Goal: Entertainment & Leisure: Browse casually

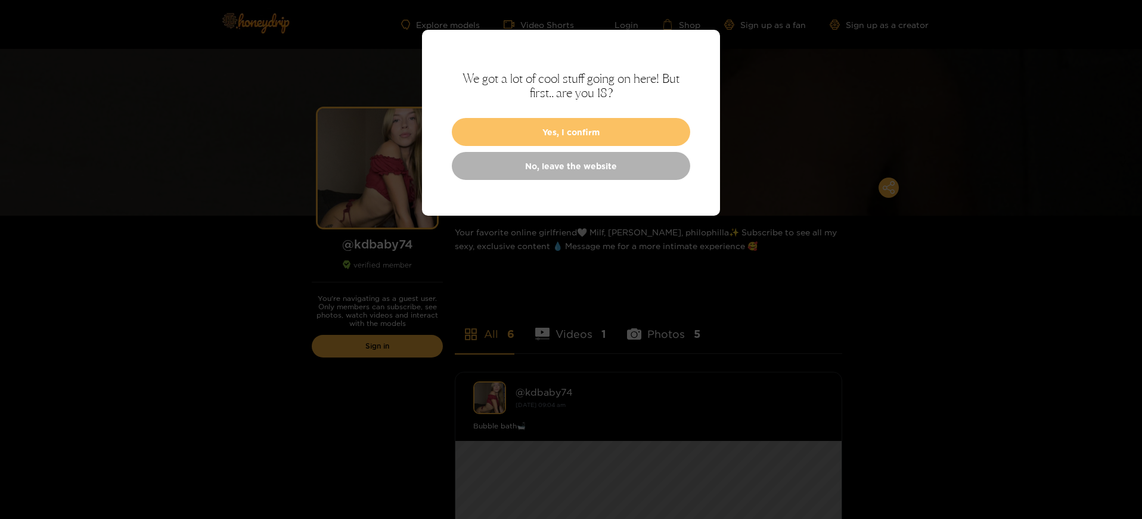
click at [535, 140] on button "Yes, I confirm" at bounding box center [571, 132] width 238 height 28
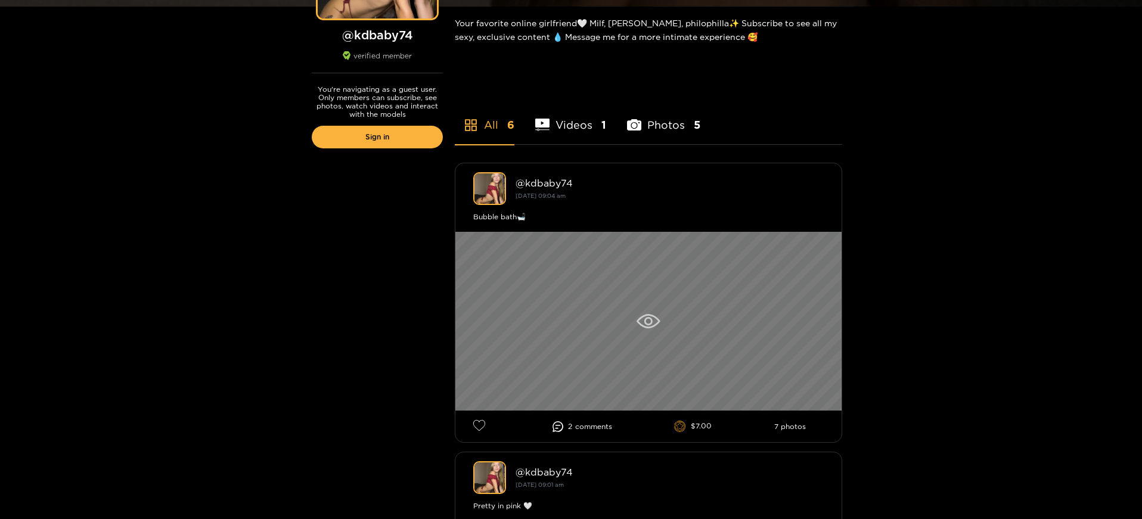
scroll to position [238, 0]
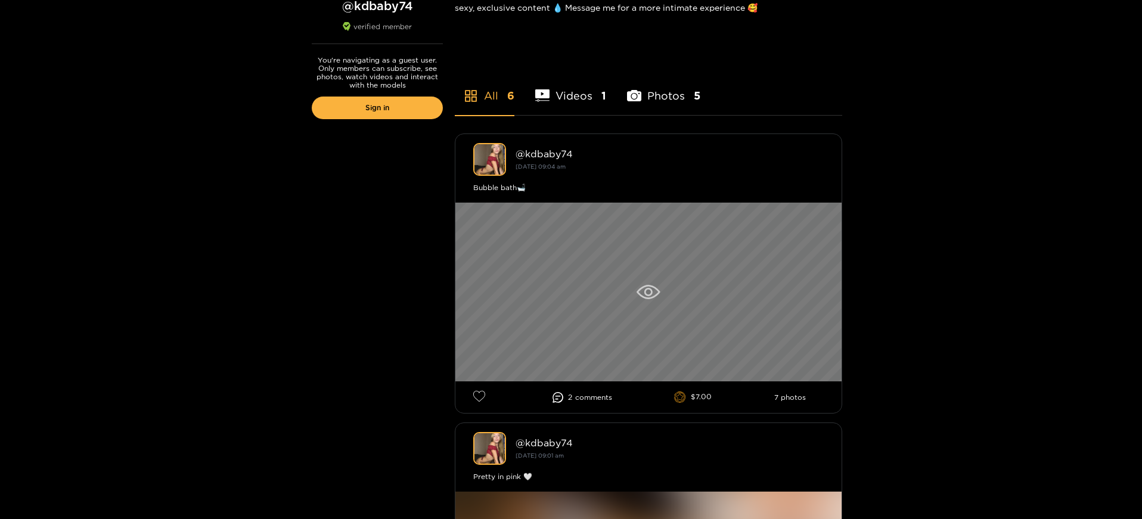
click at [645, 287] on icon at bounding box center [648, 292] width 23 height 14
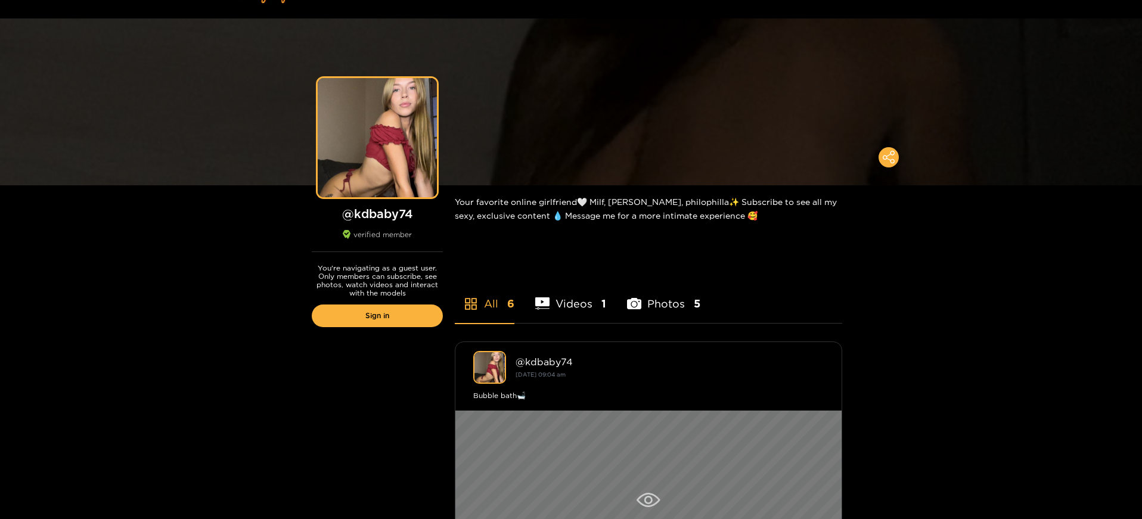
scroll to position [24, 0]
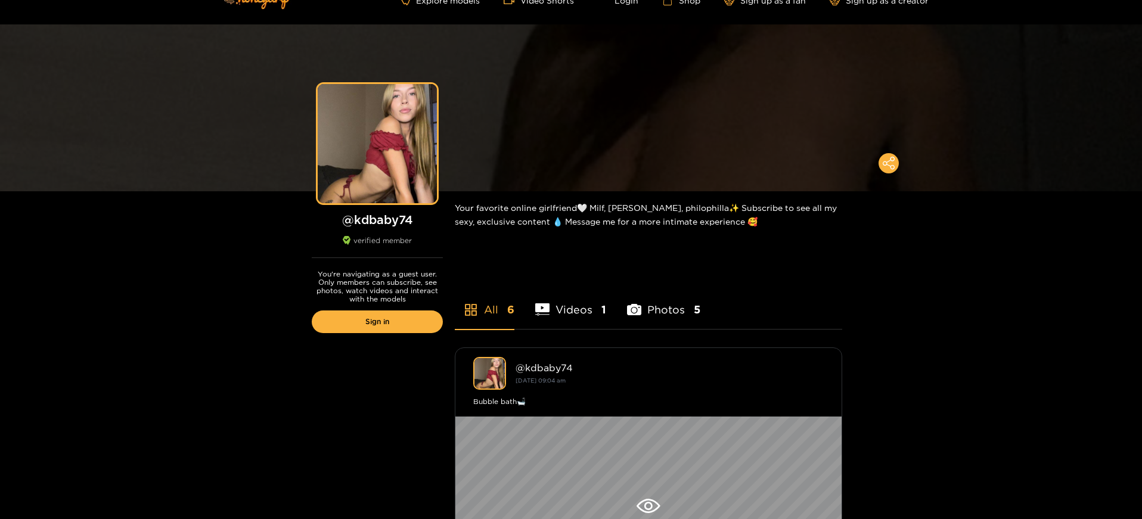
click at [655, 316] on li "Photos 5" at bounding box center [663, 302] width 73 height 54
click at [573, 309] on li "Videos 1" at bounding box center [570, 302] width 71 height 54
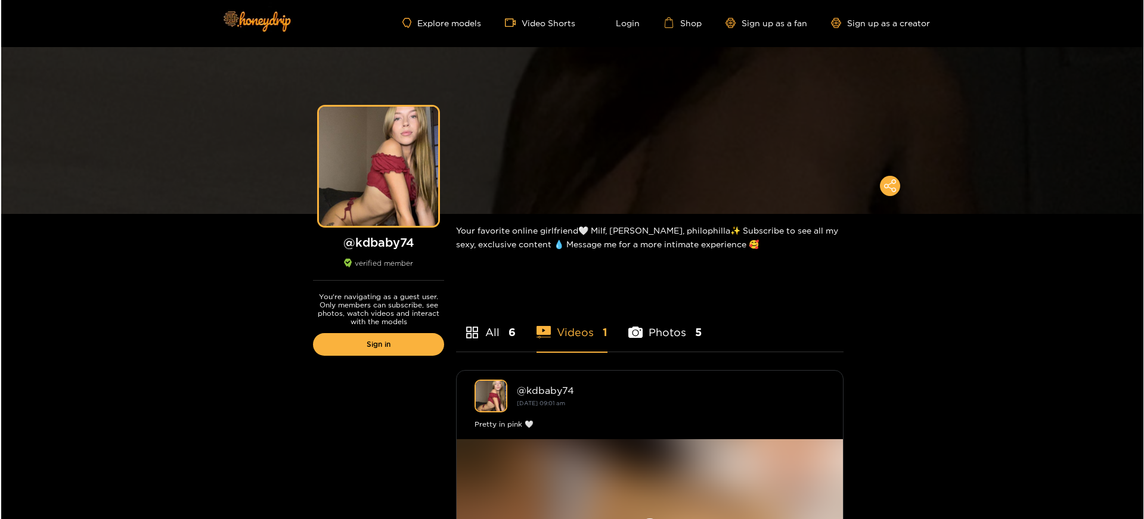
scroll to position [0, 0]
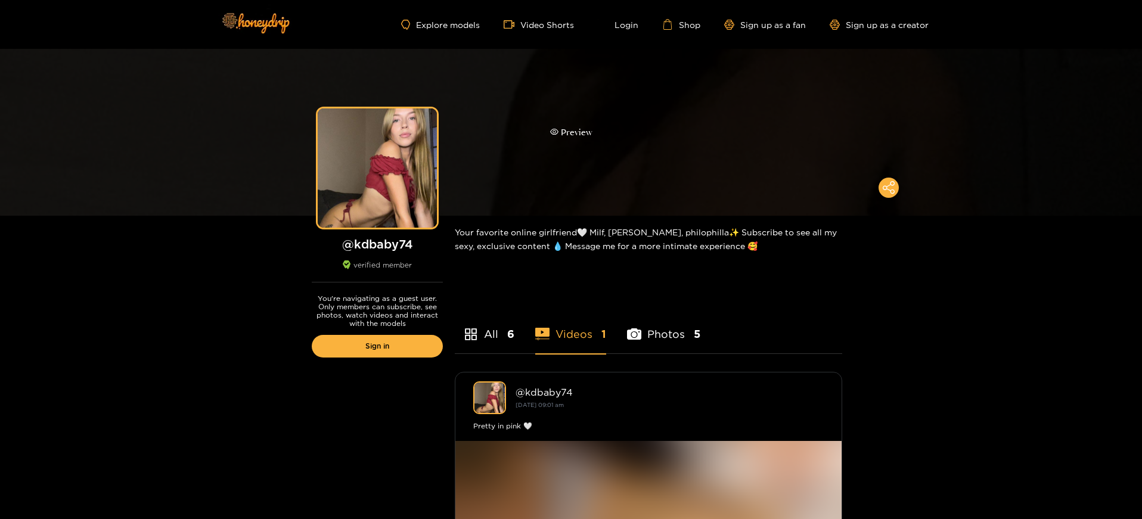
click at [667, 156] on div "Preview" at bounding box center [571, 132] width 1142 height 167
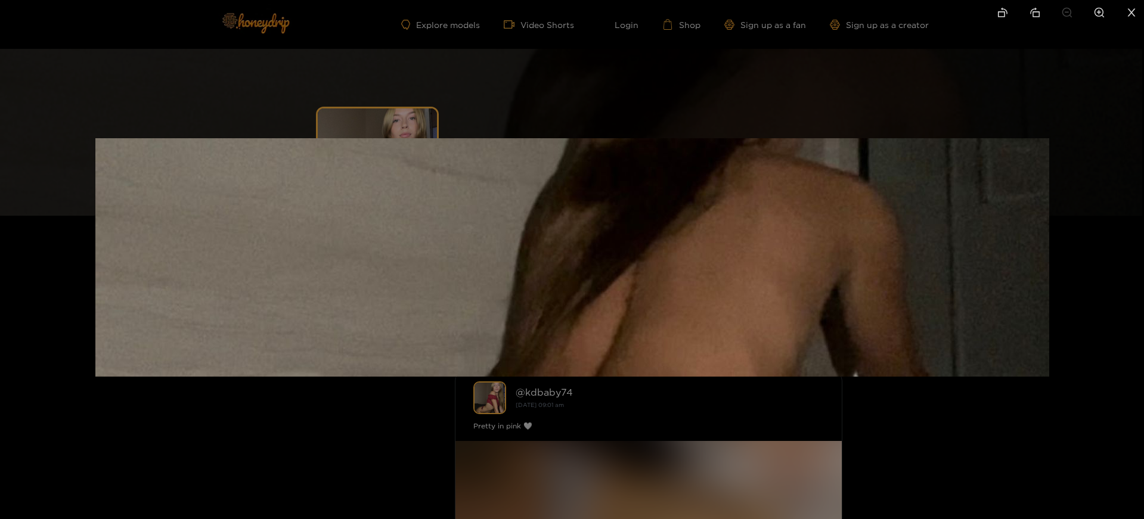
click at [901, 427] on div at bounding box center [572, 259] width 1144 height 519
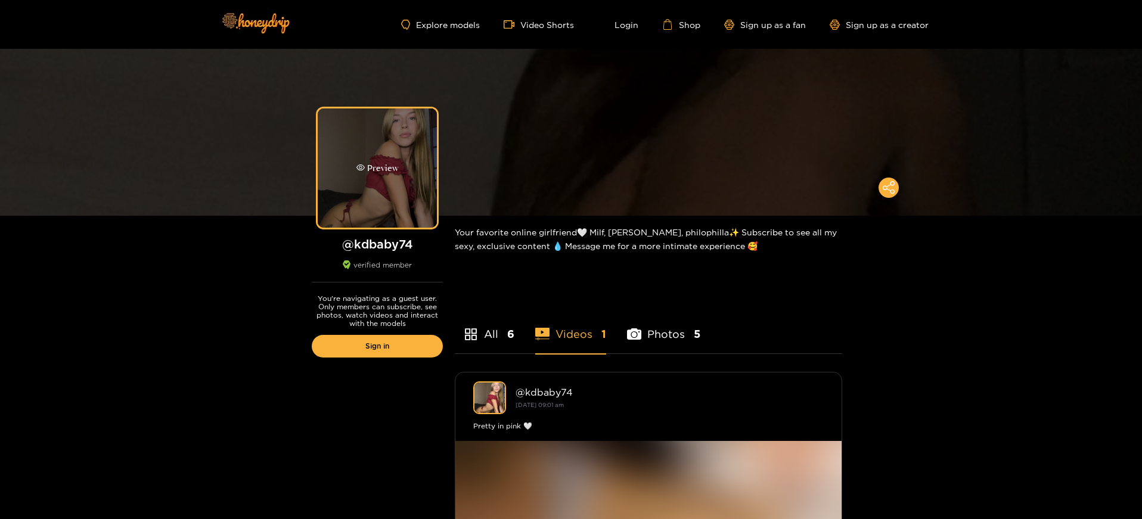
click at [392, 186] on div "Preview" at bounding box center [377, 168] width 119 height 119
